Goal: Information Seeking & Learning: Find specific fact

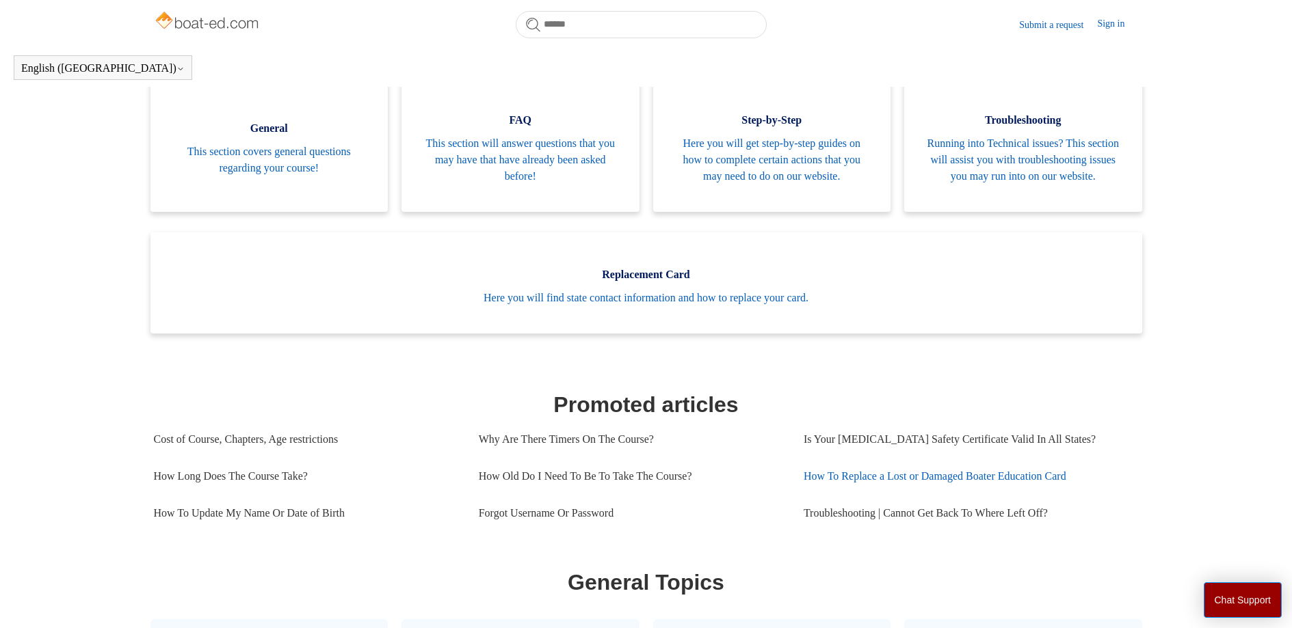
scroll to position [297, 0]
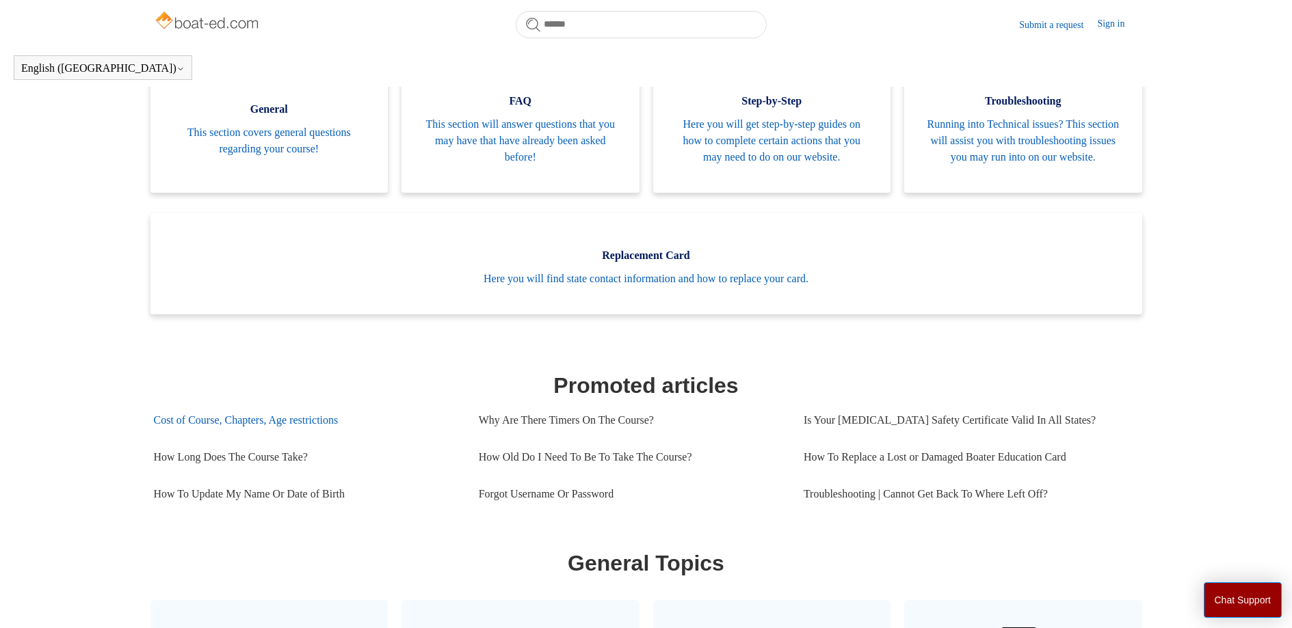
click at [236, 439] on link "Cost of Course, Chapters, Age restrictions" at bounding box center [306, 420] width 304 height 37
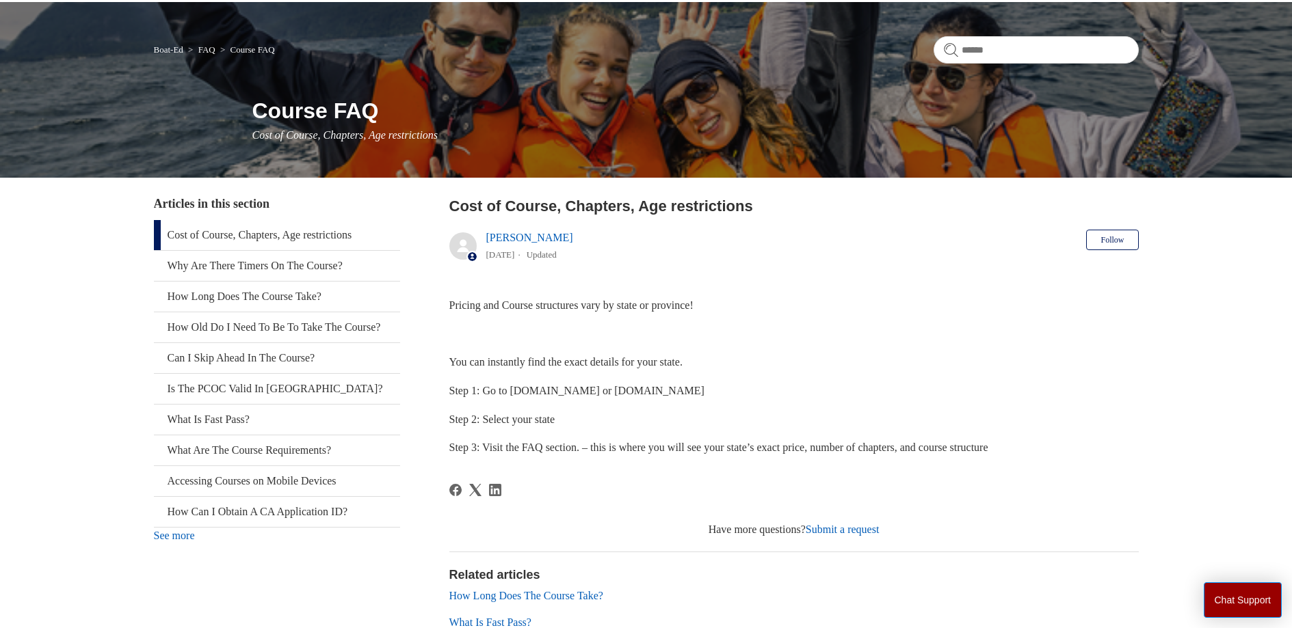
scroll to position [86, 0]
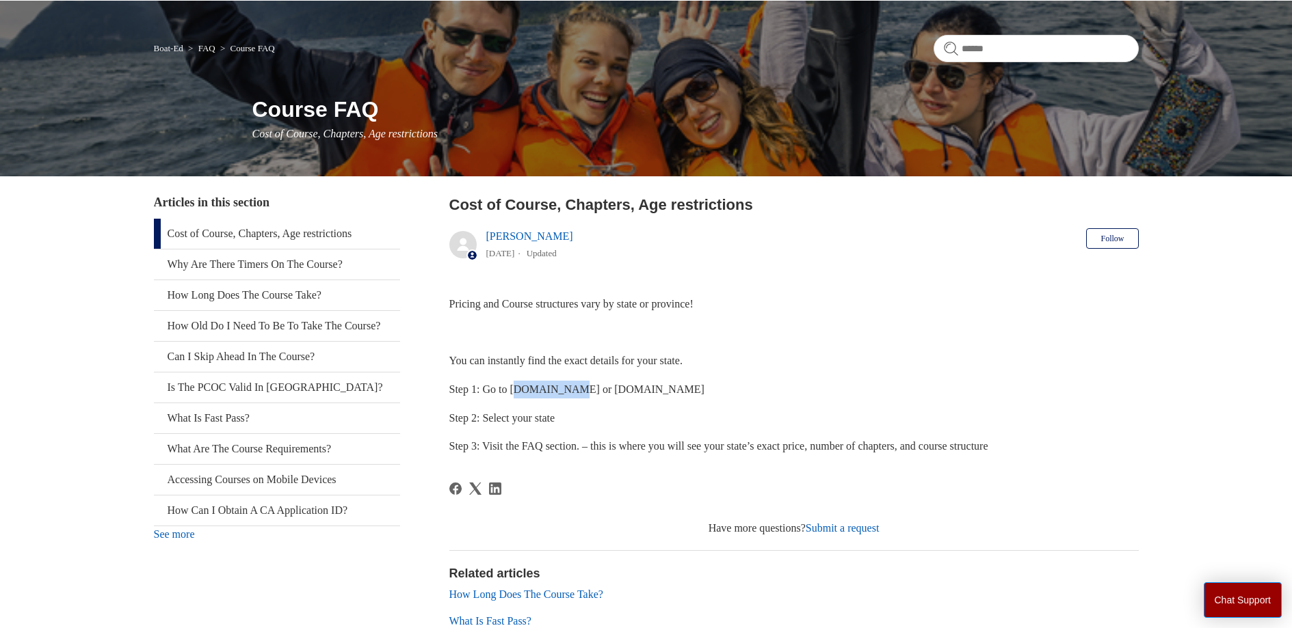
drag, startPoint x: 519, startPoint y: 388, endPoint x: 563, endPoint y: 388, distance: 43.8
click at [578, 389] on span "Step 1: Go to [DOMAIN_NAME] or [DOMAIN_NAME]" at bounding box center [576, 390] width 255 height 12
drag, startPoint x: 512, startPoint y: 388, endPoint x: 576, endPoint y: 392, distance: 64.4
click at [578, 393] on span "Step 1: Go to [DOMAIN_NAME] or [DOMAIN_NAME]" at bounding box center [576, 390] width 255 height 12
copy span "[DOMAIN_NAME]"
